Goal: Task Accomplishment & Management: Manage account settings

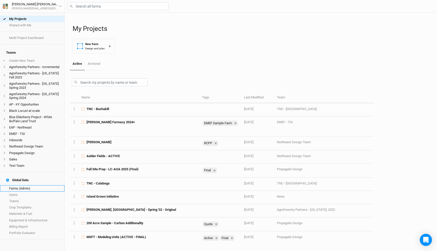
click at [21, 185] on link "Farms (Admin)" at bounding box center [32, 188] width 64 height 6
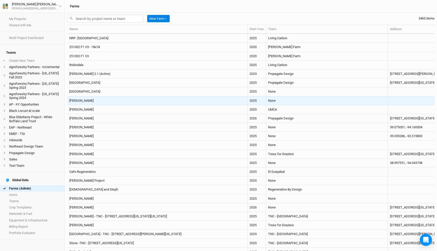
click at [140, 99] on td "[PERSON_NAME]" at bounding box center [157, 100] width 180 height 9
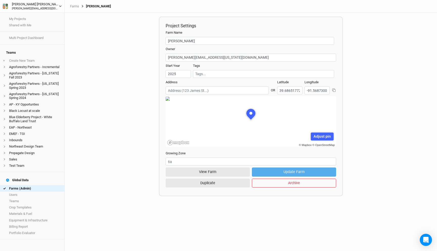
scroll to position [25, 77]
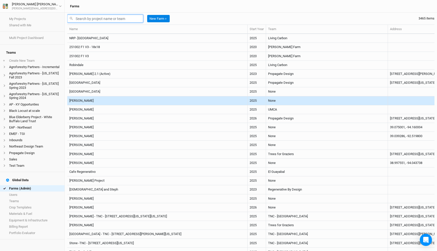
click at [106, 15] on input "text" at bounding box center [105, 19] width 76 height 8
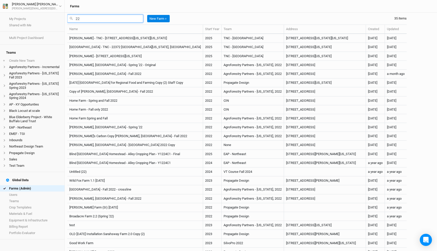
type input "2"
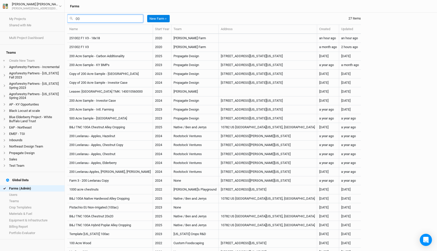
type input "0"
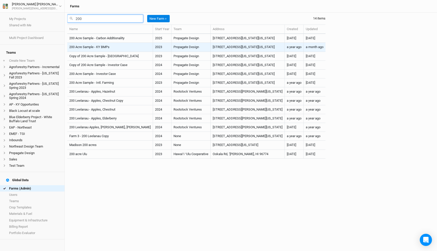
type input "200"
click at [124, 47] on td "200 Acre Sample - KY BMPs" at bounding box center [110, 47] width 86 height 9
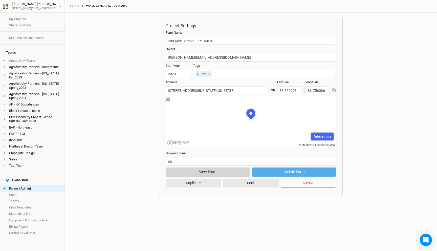
click at [204, 168] on button "View Farm" at bounding box center [207, 171] width 84 height 9
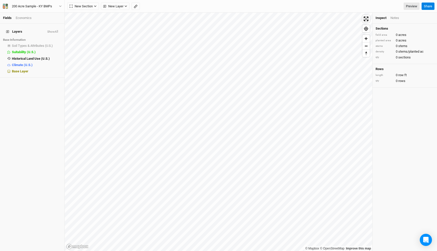
click at [26, 18] on div "Economics" at bounding box center [24, 18] width 16 height 5
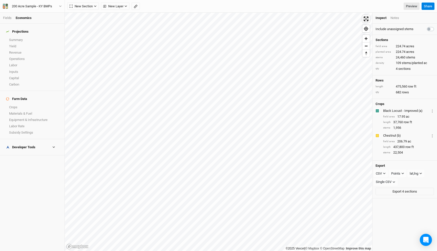
click at [55, 146] on icon at bounding box center [53, 147] width 3 height 3
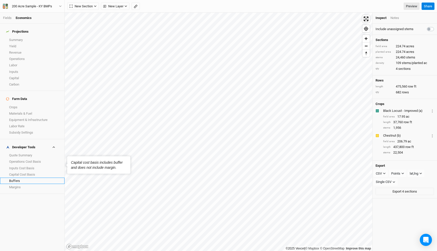
click at [22, 177] on link "Buffers" at bounding box center [32, 180] width 64 height 6
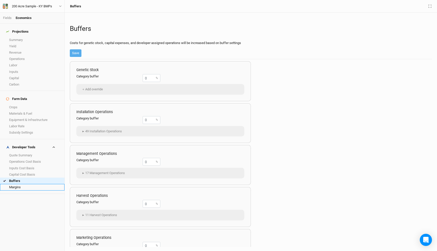
click at [22, 184] on link "Margins" at bounding box center [32, 187] width 64 height 6
click at [147, 160] on input "30" at bounding box center [151, 162] width 18 height 8
type input "0"
click at [78, 52] on button "Save" at bounding box center [76, 53] width 12 height 8
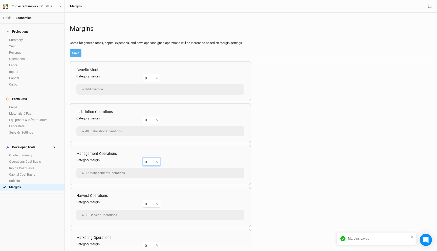
click at [147, 161] on input "0" at bounding box center [151, 162] width 18 height 8
click at [26, 104] on link "Crops" at bounding box center [32, 107] width 64 height 6
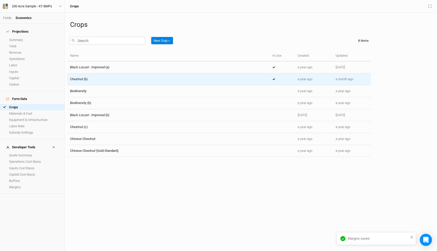
click at [100, 80] on div "Chestnut (b)" at bounding box center [168, 79] width 197 height 5
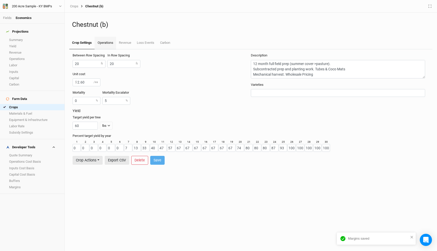
click at [100, 44] on link "Operations" at bounding box center [104, 43] width 21 height 13
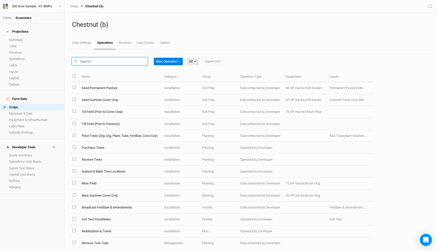
click at [113, 62] on input "text" at bounding box center [110, 61] width 76 height 8
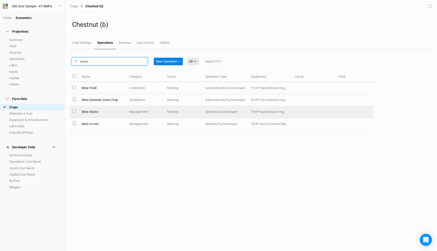
type input "mow"
click at [113, 113] on td "Mow Aisles" at bounding box center [103, 112] width 48 height 12
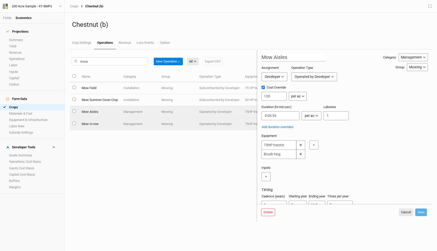
click at [112, 125] on td "Mow In-row" at bounding box center [100, 124] width 42 height 12
type input "Mow In-row"
type input "60"
type input "0:00:00.718"
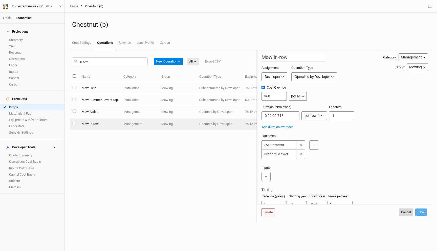
click at [404, 213] on button "Cancel" at bounding box center [405, 212] width 14 height 8
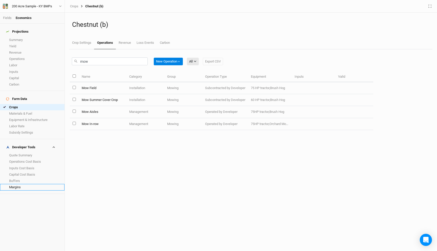
click at [24, 184] on link "Margins" at bounding box center [32, 187] width 64 height 6
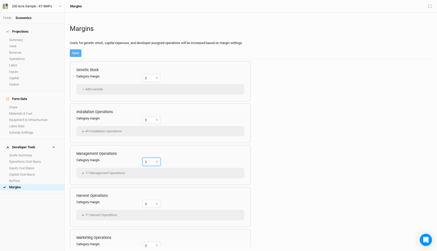
click at [148, 161] on input "0" at bounding box center [151, 162] width 18 height 8
click at [73, 52] on button "Save" at bounding box center [76, 53] width 12 height 8
click at [147, 161] on input "15" at bounding box center [151, 162] width 18 height 8
type input "10"
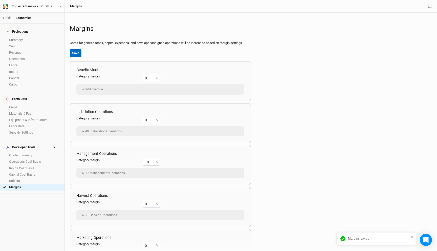
click at [76, 52] on button "Save" at bounding box center [76, 53] width 12 height 8
click at [29, 37] on link "Summary" at bounding box center [32, 40] width 64 height 6
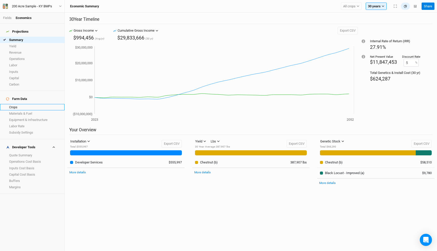
click at [19, 104] on link "Crops" at bounding box center [32, 107] width 64 height 6
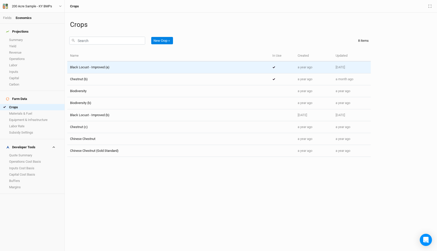
click at [117, 67] on div "Black Locust - Improved (a)" at bounding box center [168, 67] width 197 height 5
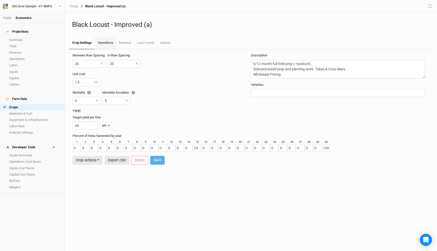
click at [107, 44] on link "Operations" at bounding box center [104, 43] width 21 height 13
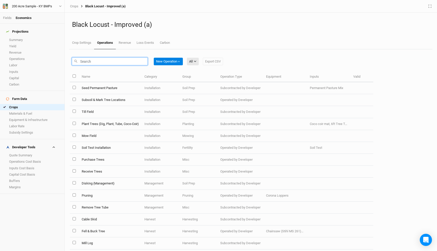
click at [125, 60] on input "text" at bounding box center [110, 61] width 76 height 8
click at [199, 61] on button "All" at bounding box center [193, 62] width 12 height 8
click at [205, 98] on button "Management" at bounding box center [208, 95] width 40 height 8
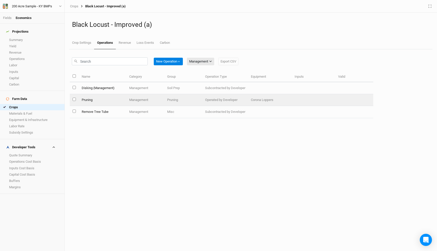
click at [108, 91] on td "Disking (Management)" at bounding box center [103, 88] width 48 height 12
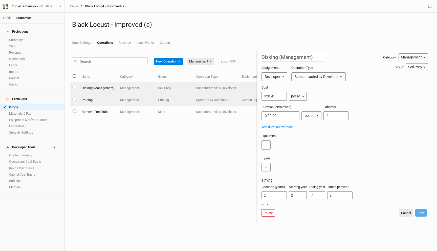
click at [122, 98] on td "Management" at bounding box center [136, 100] width 38 height 12
type input "Pruning"
type input "0:00:00"
type input "1"
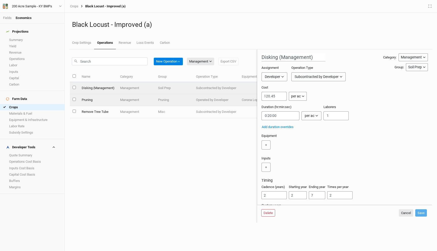
type input "1"
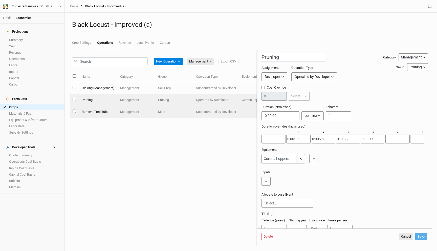
click at [140, 114] on td "Management" at bounding box center [136, 112] width 38 height 12
type input "Remove Tree Tube"
type input "5"
type input "6"
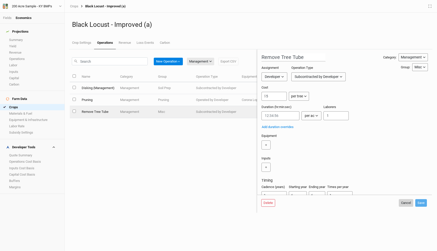
click at [406, 204] on button "Cancel" at bounding box center [405, 203] width 14 height 8
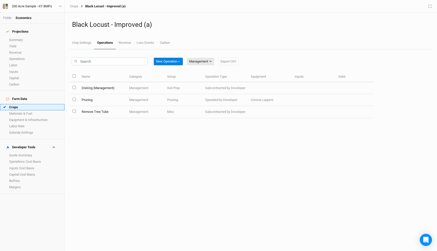
click at [21, 104] on link "Crops" at bounding box center [32, 107] width 64 height 6
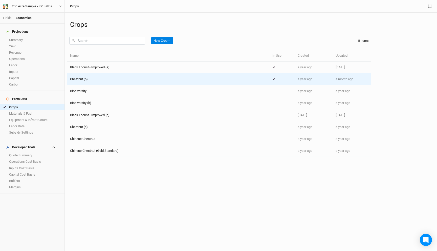
click at [108, 79] on div "Chestnut (b)" at bounding box center [168, 79] width 197 height 5
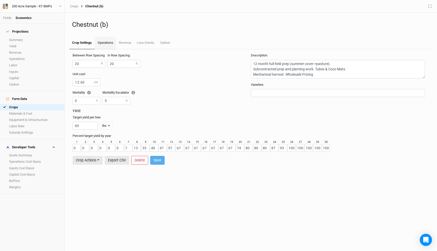
click at [103, 44] on link "Operations" at bounding box center [104, 43] width 21 height 13
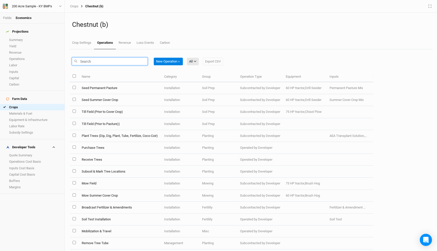
click at [99, 61] on input "text" at bounding box center [110, 61] width 76 height 8
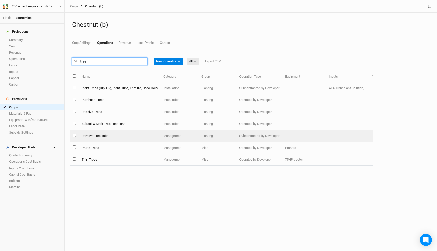
type input "tree"
click at [110, 136] on td "Remove Tree Tube" at bounding box center [120, 136] width 82 height 12
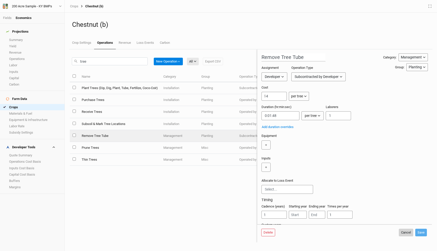
click at [408, 232] on button "Cancel" at bounding box center [405, 232] width 14 height 8
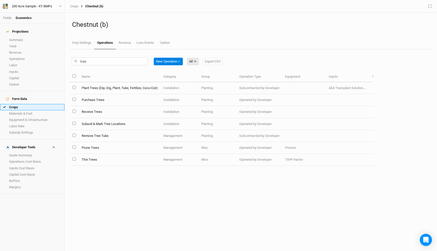
click at [30, 104] on link "Crops" at bounding box center [32, 107] width 64 height 6
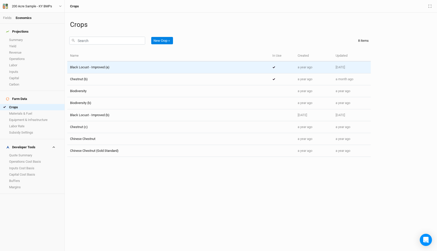
click at [104, 65] on span "Black Locust - Improved (a)" at bounding box center [89, 67] width 39 height 4
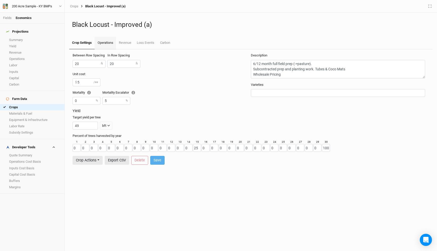
click at [105, 42] on link "Operations" at bounding box center [104, 43] width 21 height 13
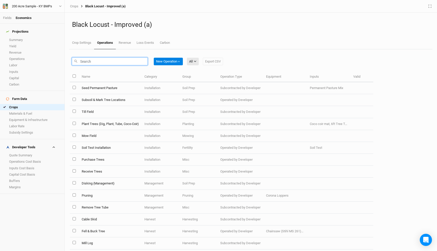
click at [96, 60] on input "text" at bounding box center [110, 61] width 76 height 8
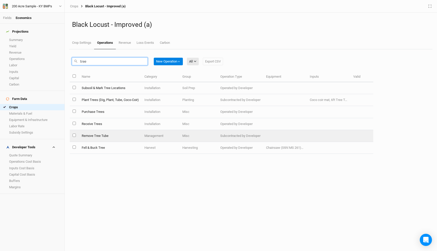
type input "tree"
click at [104, 135] on td "Remove Tree Tube" at bounding box center [110, 136] width 63 height 12
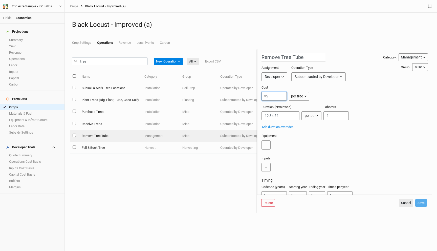
click at [274, 96] on input "5" at bounding box center [273, 96] width 25 height 9
type input "4"
click at [421, 203] on button "Save" at bounding box center [421, 203] width 12 height 8
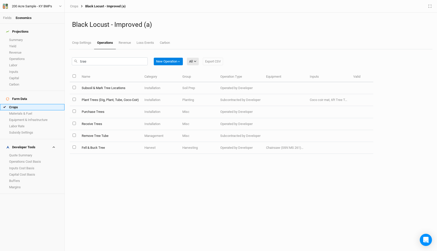
click at [24, 104] on link "Crops" at bounding box center [32, 107] width 64 height 6
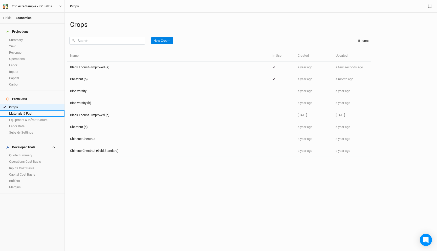
click at [32, 110] on link "Materials & Fuel" at bounding box center [32, 113] width 64 height 6
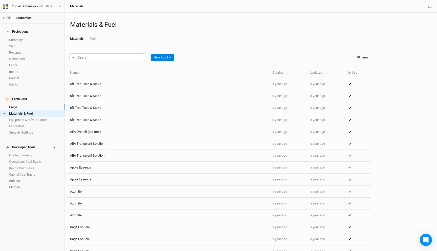
click at [29, 104] on link "Crops" at bounding box center [32, 107] width 64 height 6
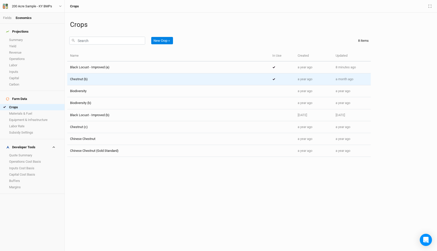
click at [103, 78] on div "Chestnut (b)" at bounding box center [168, 79] width 197 height 5
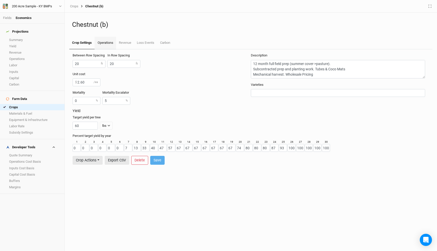
click at [103, 42] on link "Operations" at bounding box center [104, 43] width 21 height 13
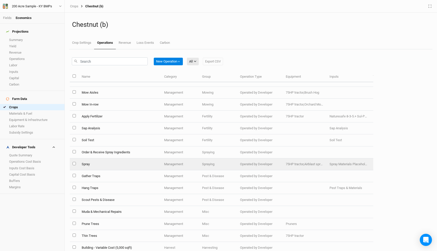
scroll to position [265, 0]
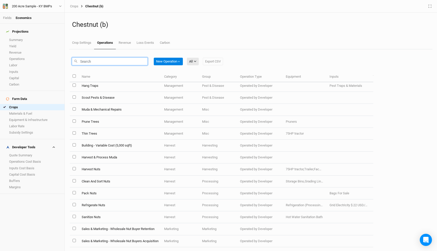
click at [112, 64] on input "text" at bounding box center [110, 61] width 76 height 8
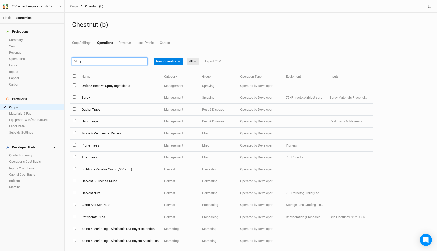
scroll to position [0, 0]
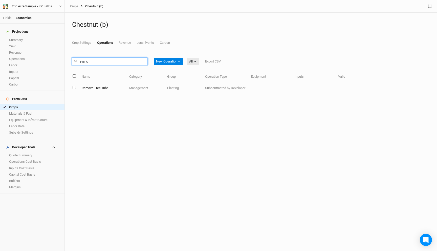
type input "remo"
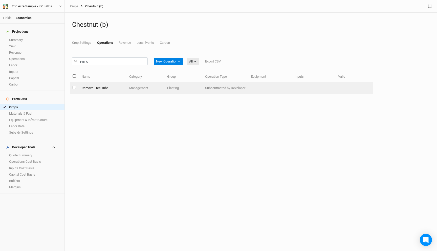
click at [98, 88] on td "Remove Tree Tube" at bounding box center [103, 88] width 48 height 12
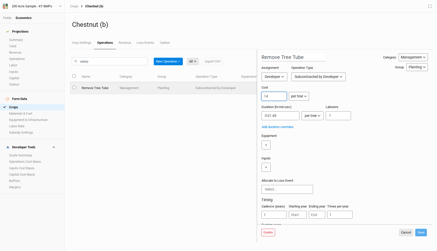
click at [269, 94] on input "4" at bounding box center [273, 96] width 25 height 9
type input "4.50"
click at [419, 230] on button "Save" at bounding box center [421, 232] width 12 height 8
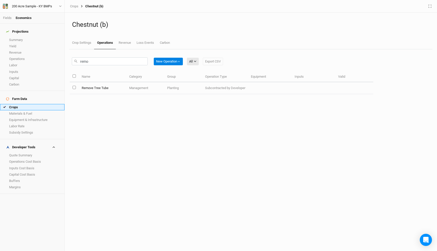
click at [33, 104] on link "Crops" at bounding box center [32, 107] width 64 height 6
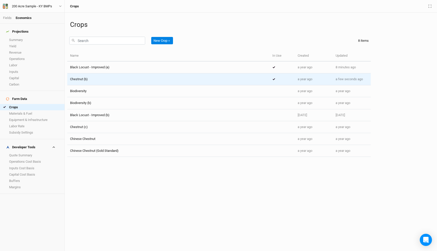
click at [95, 83] on td "Chestnut (b)" at bounding box center [168, 79] width 202 height 12
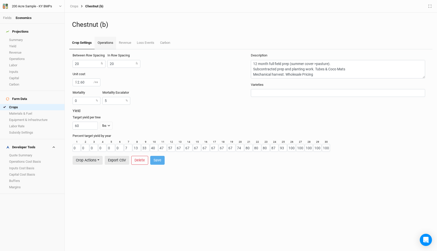
click at [106, 45] on link "Operations" at bounding box center [104, 43] width 21 height 13
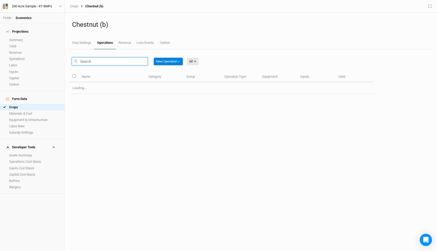
click at [101, 58] on input "text" at bounding box center [110, 61] width 76 height 8
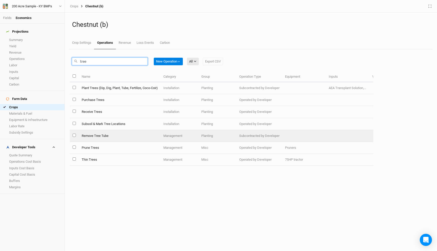
type input "tree"
click at [115, 134] on td "Remove Tree Tube" at bounding box center [120, 136] width 82 height 12
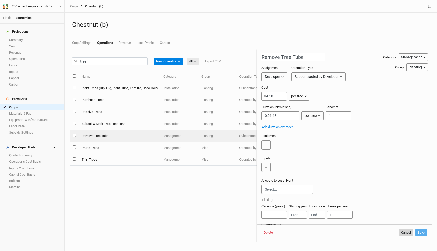
click at [404, 232] on button "Cancel" at bounding box center [405, 232] width 14 height 8
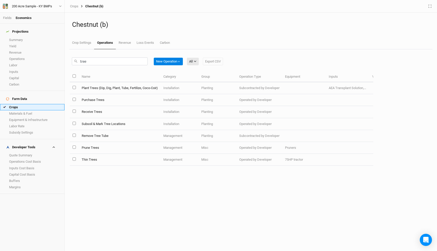
click at [30, 104] on link "Crops" at bounding box center [32, 107] width 64 height 6
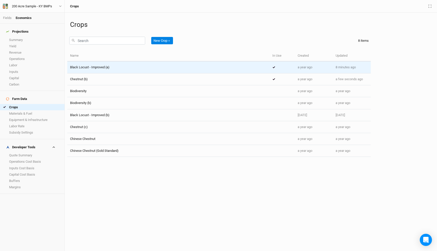
click at [97, 69] on td "Black Locust - Improved (a)" at bounding box center [168, 67] width 202 height 12
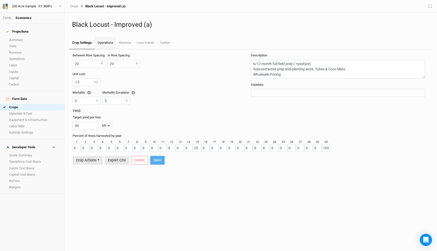
click at [99, 45] on link "Operations" at bounding box center [104, 43] width 21 height 13
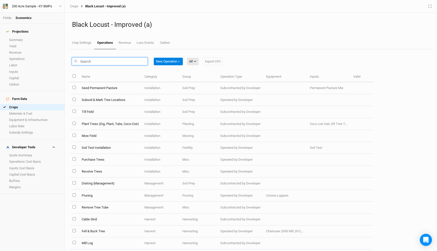
click at [96, 62] on input "text" at bounding box center [110, 61] width 76 height 8
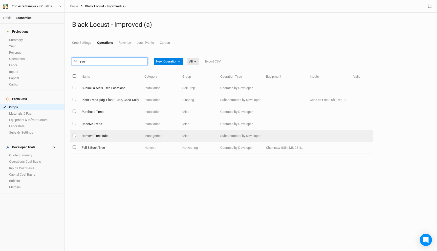
type input "ree"
click at [104, 136] on td "Remove Tree Tube" at bounding box center [110, 136] width 63 height 12
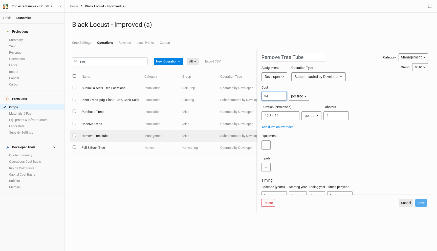
click at [271, 98] on input "4" at bounding box center [273, 96] width 25 height 9
type input "4.50"
click at [418, 202] on button "Save" at bounding box center [421, 203] width 12 height 8
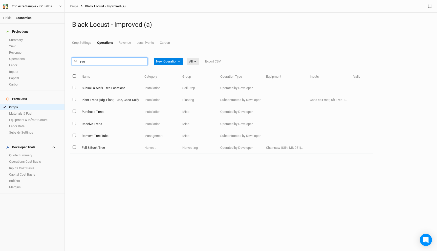
click at [121, 59] on input "ree" at bounding box center [110, 61] width 76 height 8
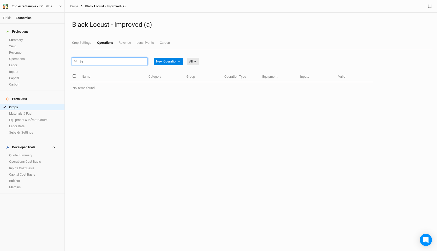
type input "f"
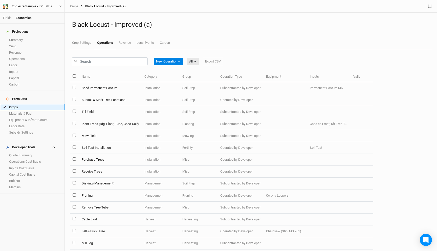
click at [35, 104] on link "Crops" at bounding box center [32, 107] width 64 height 6
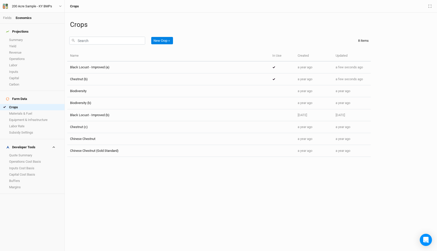
click at [80, 45] on div "New Crop ＋" at bounding box center [123, 41] width 108 height 12
click at [81, 42] on input "text" at bounding box center [107, 41] width 76 height 8
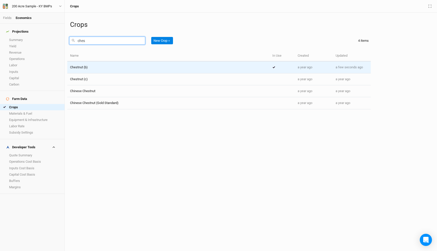
type input "ches"
click at [87, 67] on span "Chestnut (b)" at bounding box center [79, 67] width 18 height 4
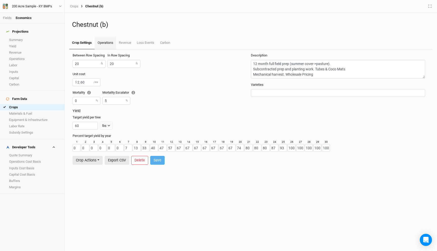
click at [108, 41] on link "Operations" at bounding box center [104, 43] width 21 height 13
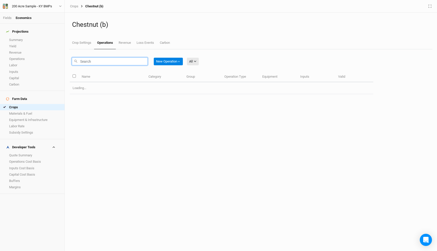
click at [99, 60] on input "text" at bounding box center [110, 61] width 76 height 8
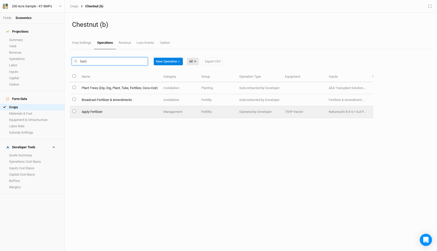
type input "ferti"
click at [110, 112] on td "Apply Fertilizer" at bounding box center [120, 112] width 82 height 12
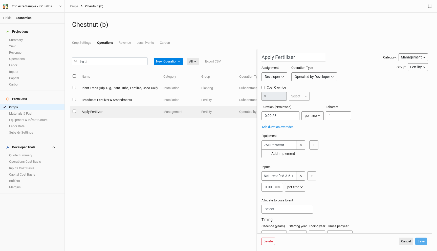
scroll to position [19, 0]
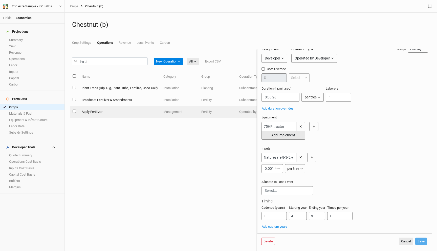
click at [292, 138] on button "Add Implement" at bounding box center [283, 135] width 44 height 9
click at [286, 134] on input "text" at bounding box center [278, 135] width 35 height 9
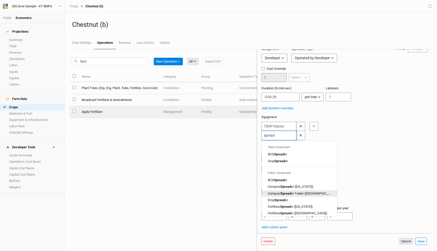
scroll to position [2, 0]
type input "spread"
click at [350, 171] on div "Naturesafe 8-3-5.+ Sul-Po-Mag ✕ 0.001 tons per tree per ac per tree per row ft …" at bounding box center [343, 163] width 164 height 20
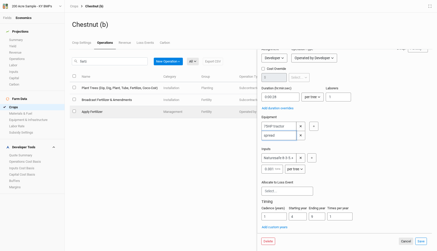
click at [285, 134] on input "spread" at bounding box center [278, 135] width 35 height 9
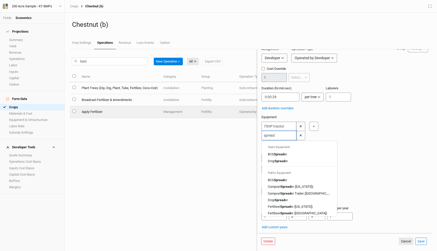
click at [285, 134] on input "spread" at bounding box center [278, 135] width 35 height 9
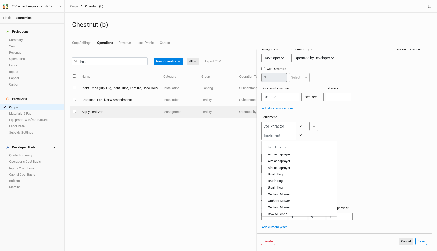
click at [339, 134] on div "75HP tractor ✕ Farm Equipment Airblast sprayer Airblast sprayer Airblast spraye…" at bounding box center [343, 131] width 164 height 18
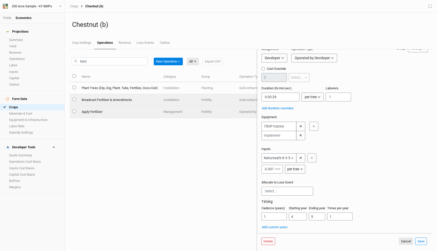
click at [112, 102] on td "Broadcast Fertilizer & Amendments" at bounding box center [120, 100] width 82 height 12
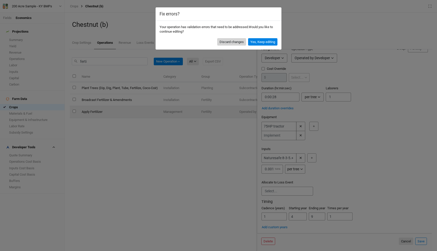
click at [236, 41] on button "Discard changes" at bounding box center [231, 42] width 29 height 8
type input "Broadcast Fertilizer & Amendments"
type input "15"
type input "0:10:00"
type input "1"
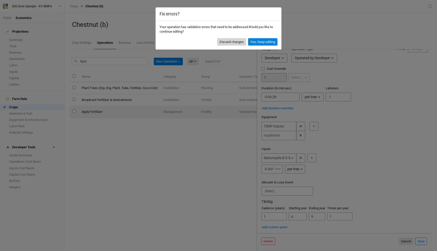
type input "1"
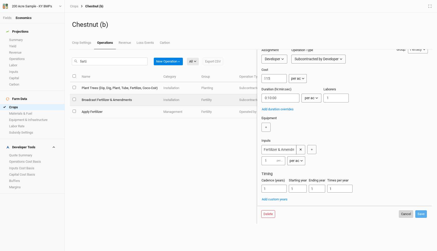
click at [403, 212] on button "Cancel" at bounding box center [405, 214] width 14 height 8
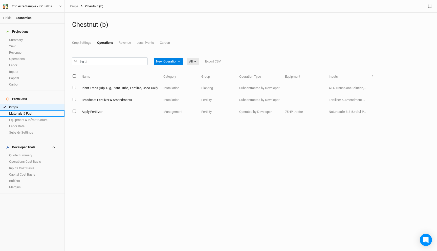
click at [36, 110] on link "Materials & Fuel" at bounding box center [32, 113] width 64 height 6
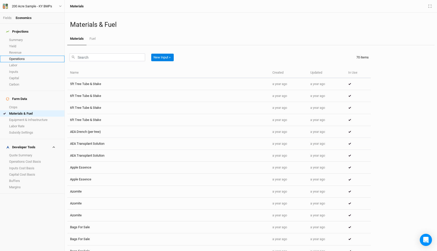
click at [34, 56] on link "Operations" at bounding box center [32, 59] width 64 height 6
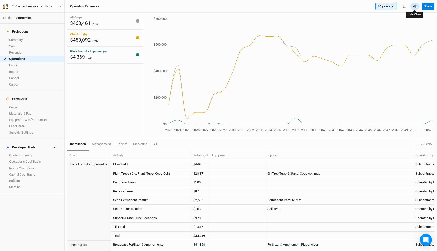
click at [415, 8] on button "button" at bounding box center [414, 7] width 9 height 8
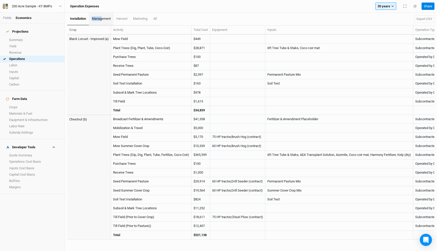
click at [102, 16] on link "management" at bounding box center [101, 19] width 25 height 13
